Goal: Information Seeking & Learning: Learn about a topic

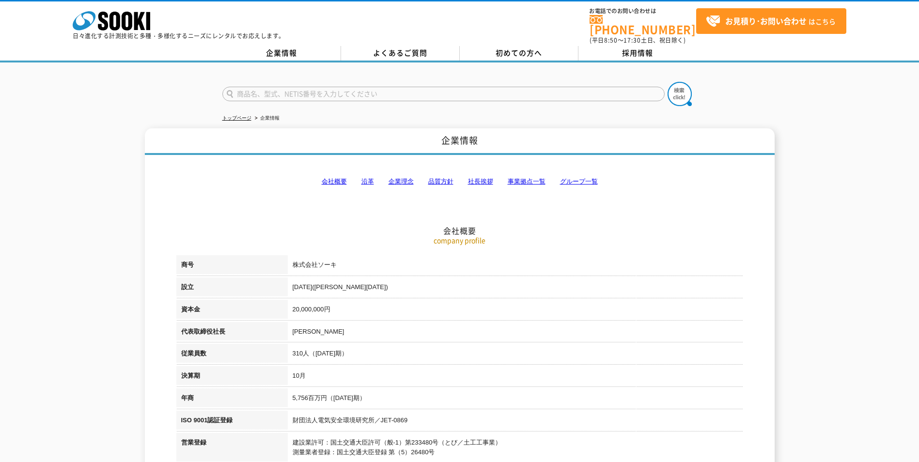
click at [334, 178] on link "会社概要" at bounding box center [334, 181] width 25 height 7
click at [284, 48] on link "企業情報" at bounding box center [281, 53] width 119 height 15
click at [277, 46] on link "企業情報" at bounding box center [281, 53] width 119 height 15
click at [119, 24] on icon at bounding box center [114, 21] width 11 height 19
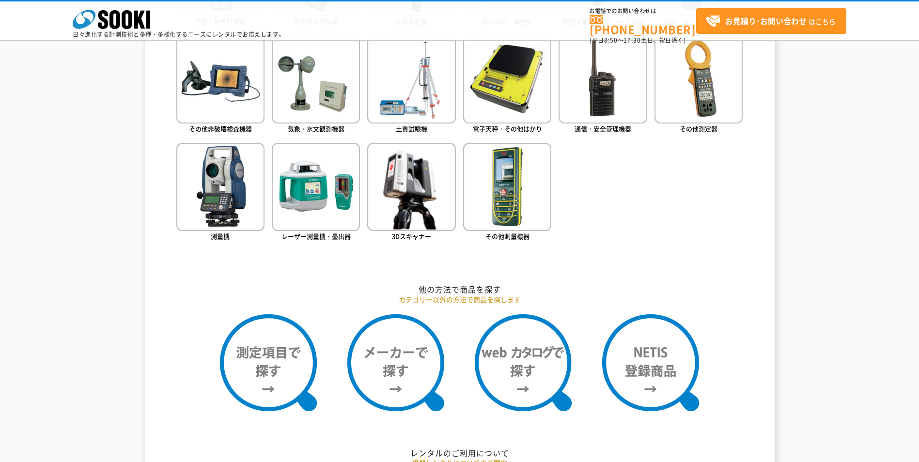
scroll to position [581, 0]
